Goal: Task Accomplishment & Management: Use online tool/utility

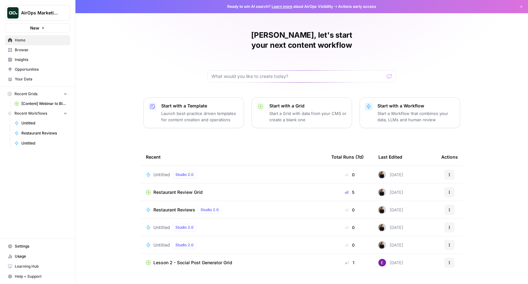
click at [169, 206] on div "Restaurant Reviews Studio 2.0" at bounding box center [188, 210] width 71 height 8
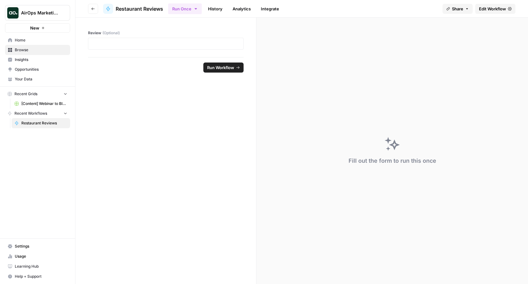
click at [493, 9] on span "Edit Workflow" at bounding box center [492, 9] width 27 height 6
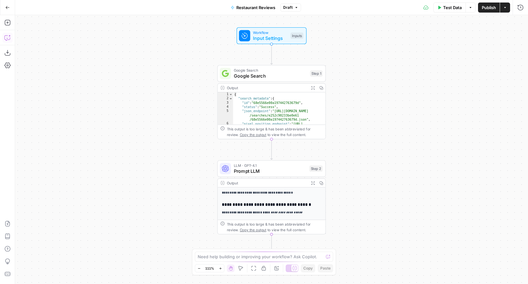
click at [6, 39] on icon "button" at bounding box center [7, 38] width 6 height 6
